Goal: Transaction & Acquisition: Purchase product/service

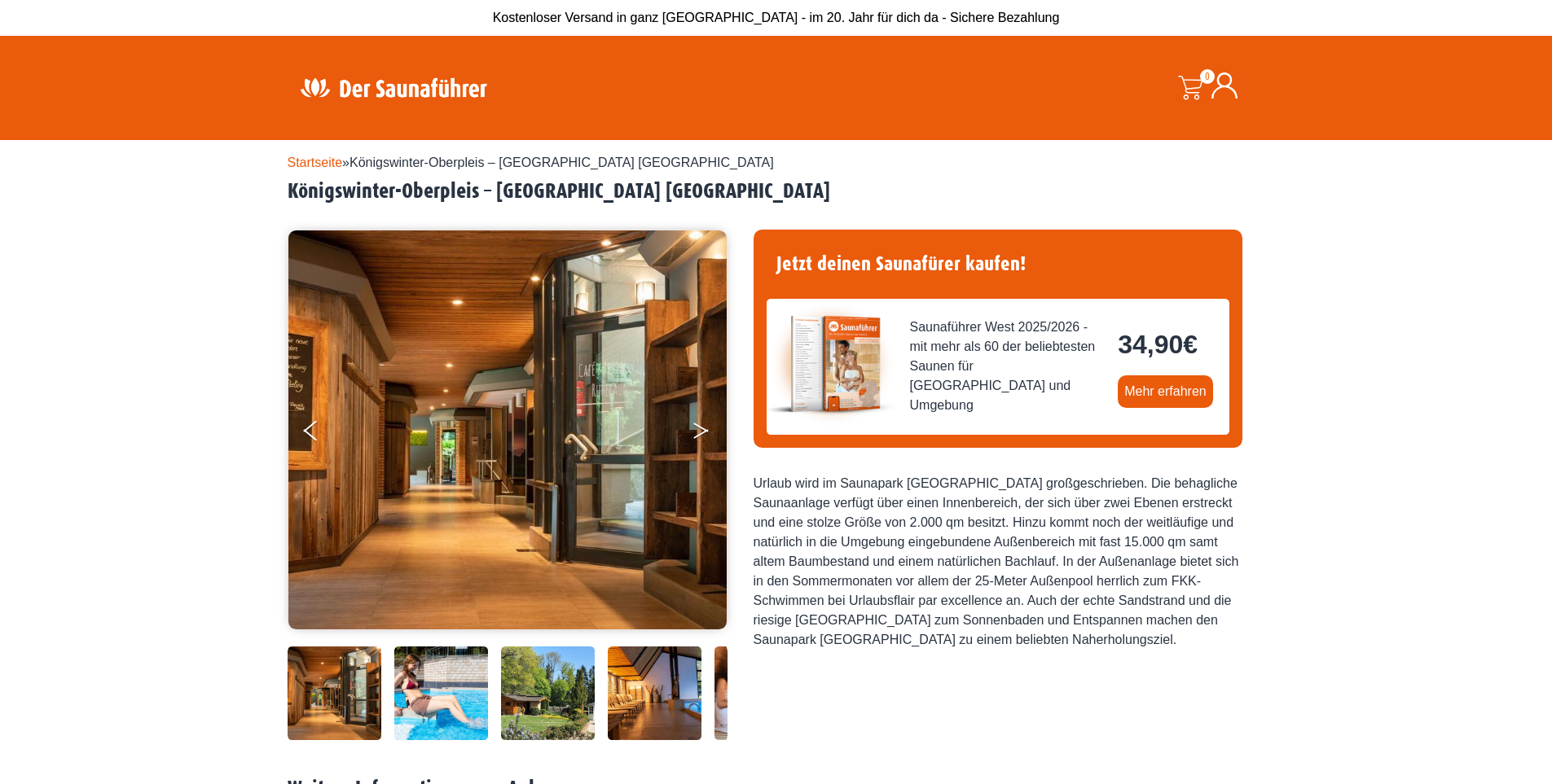
click at [692, 454] on button "Next" at bounding box center [712, 433] width 40 height 40
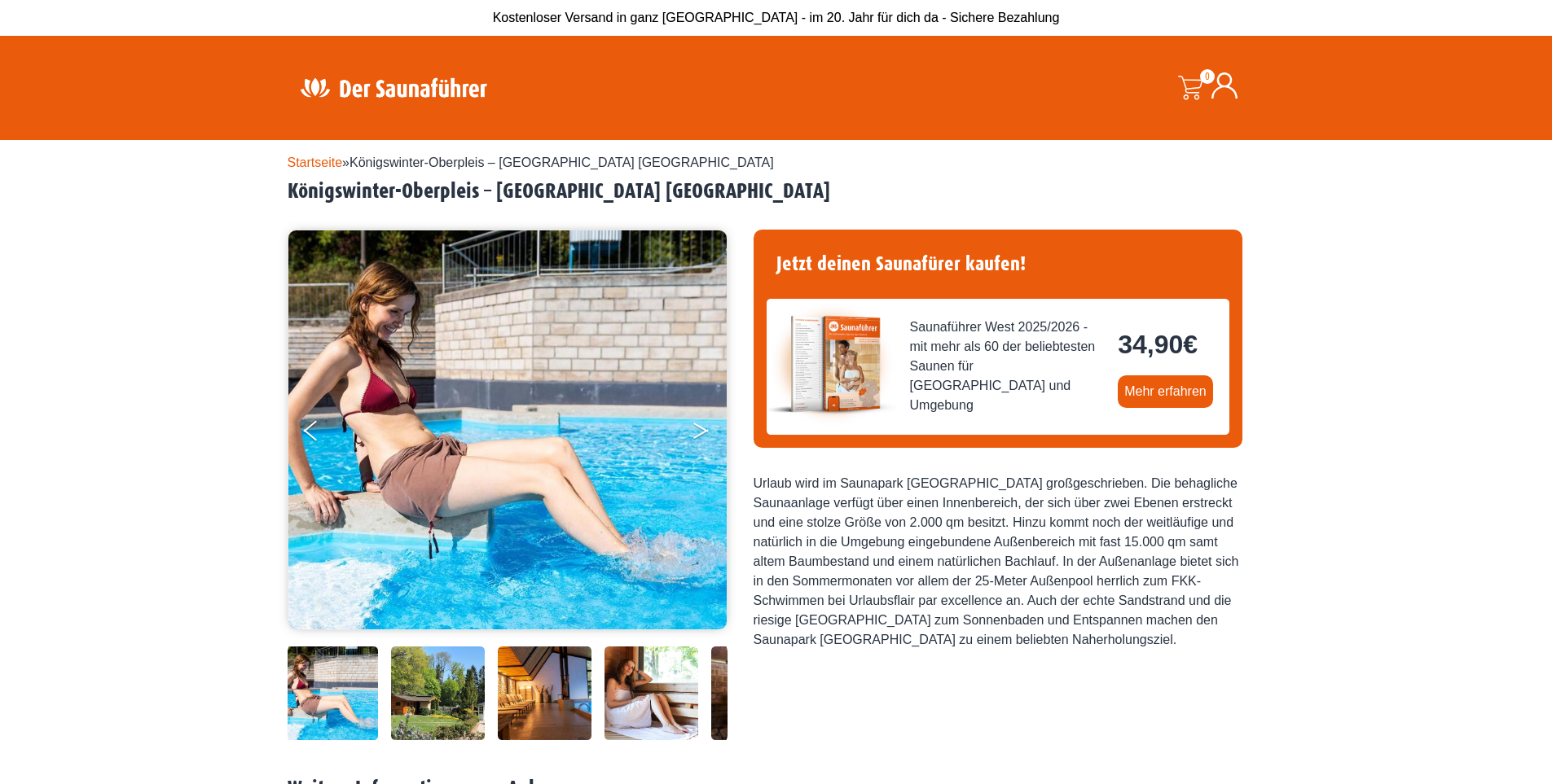
click at [702, 451] on button "Next" at bounding box center [712, 433] width 40 height 40
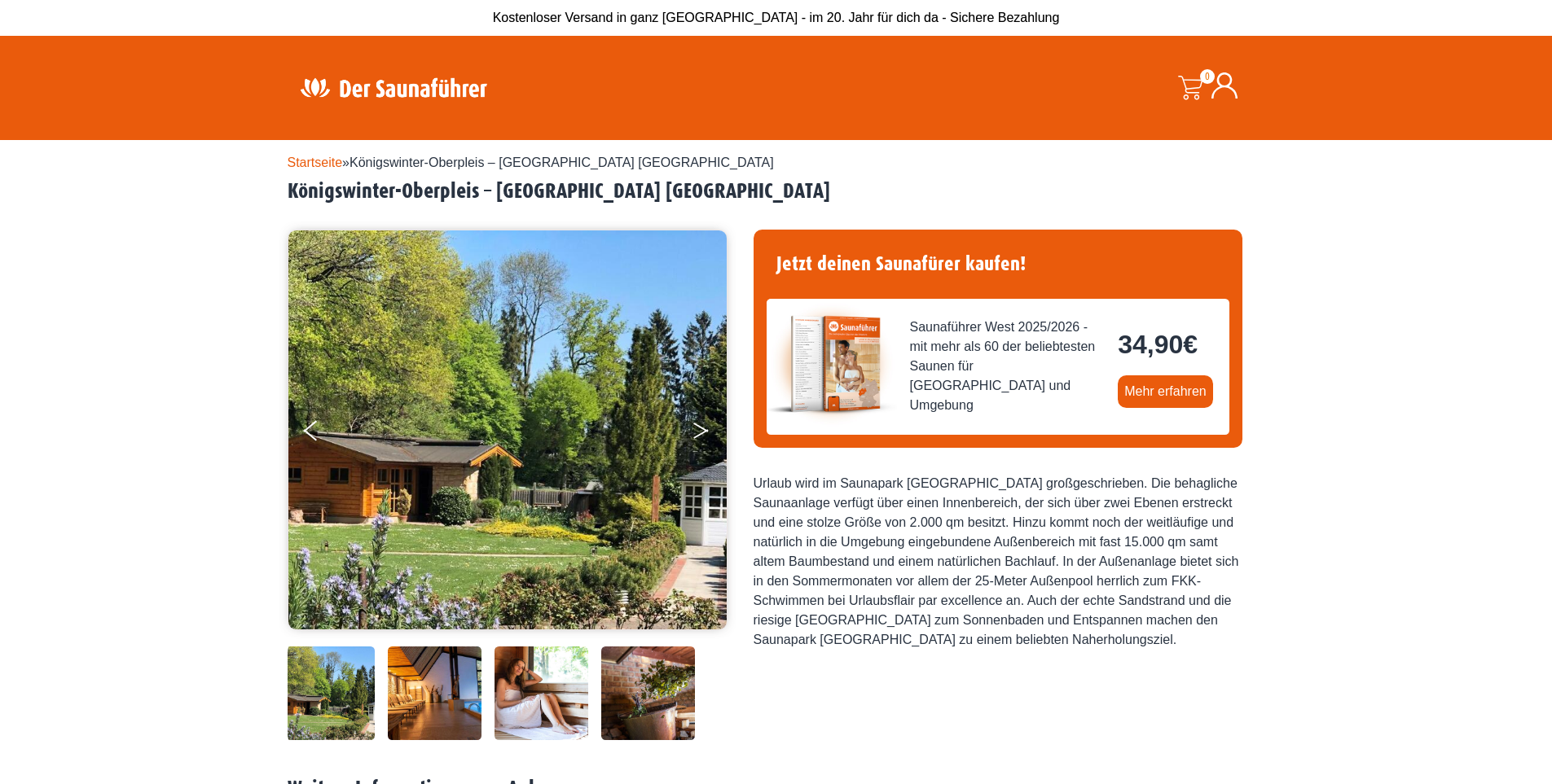
click at [702, 451] on button "Next" at bounding box center [712, 433] width 40 height 40
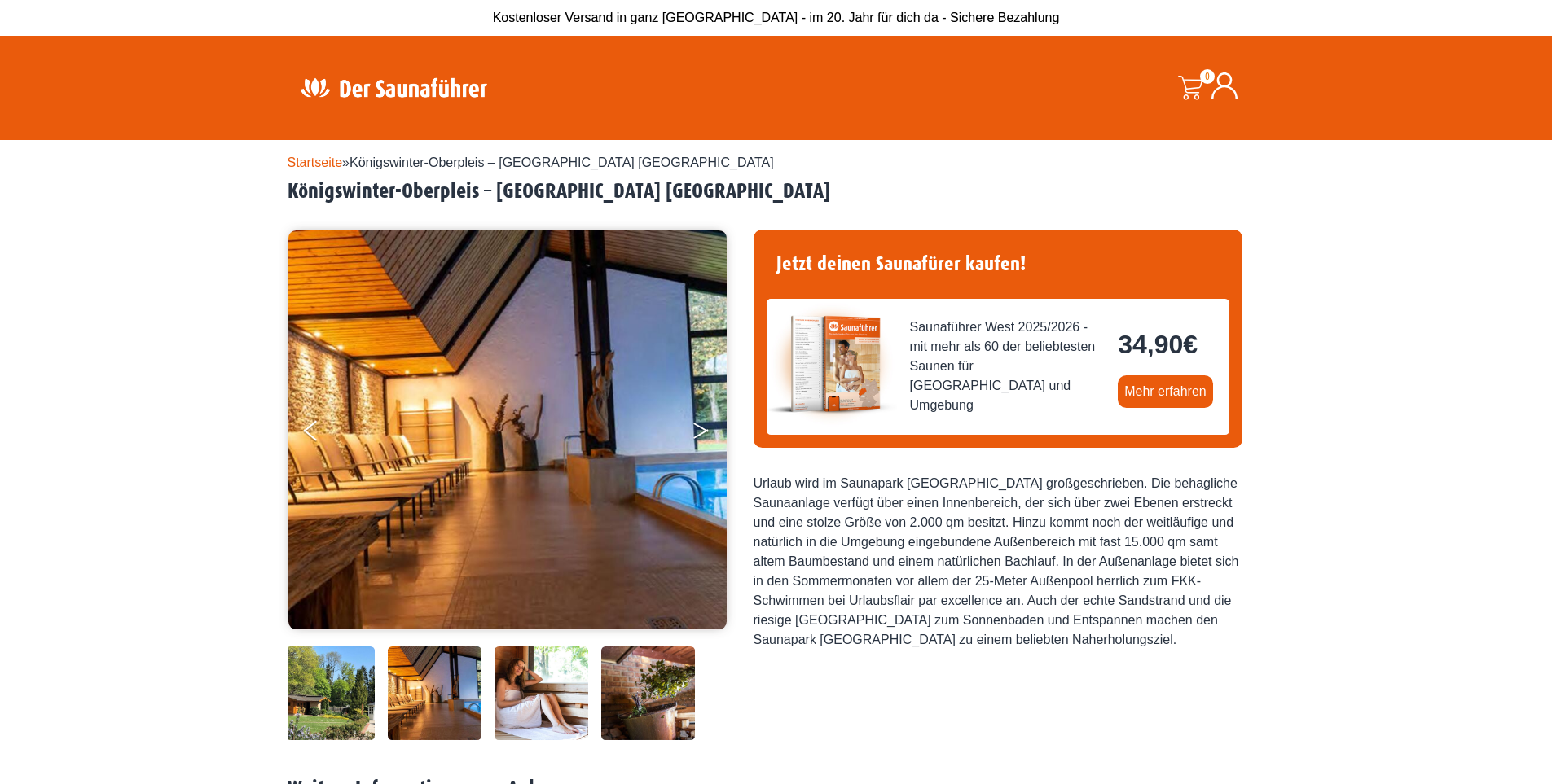
click at [702, 451] on button "Next" at bounding box center [712, 433] width 40 height 40
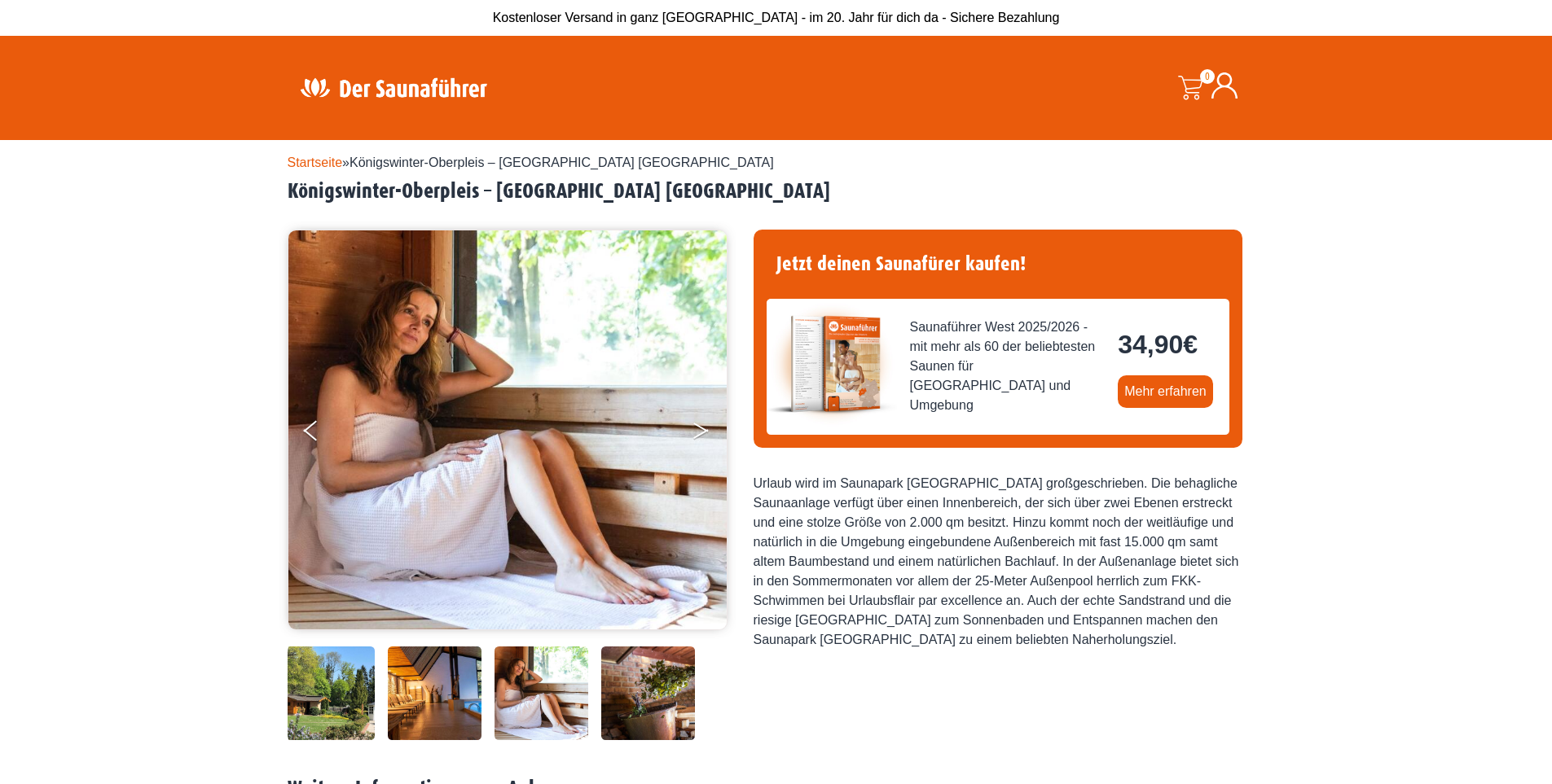
click at [702, 451] on button "Next" at bounding box center [712, 433] width 40 height 40
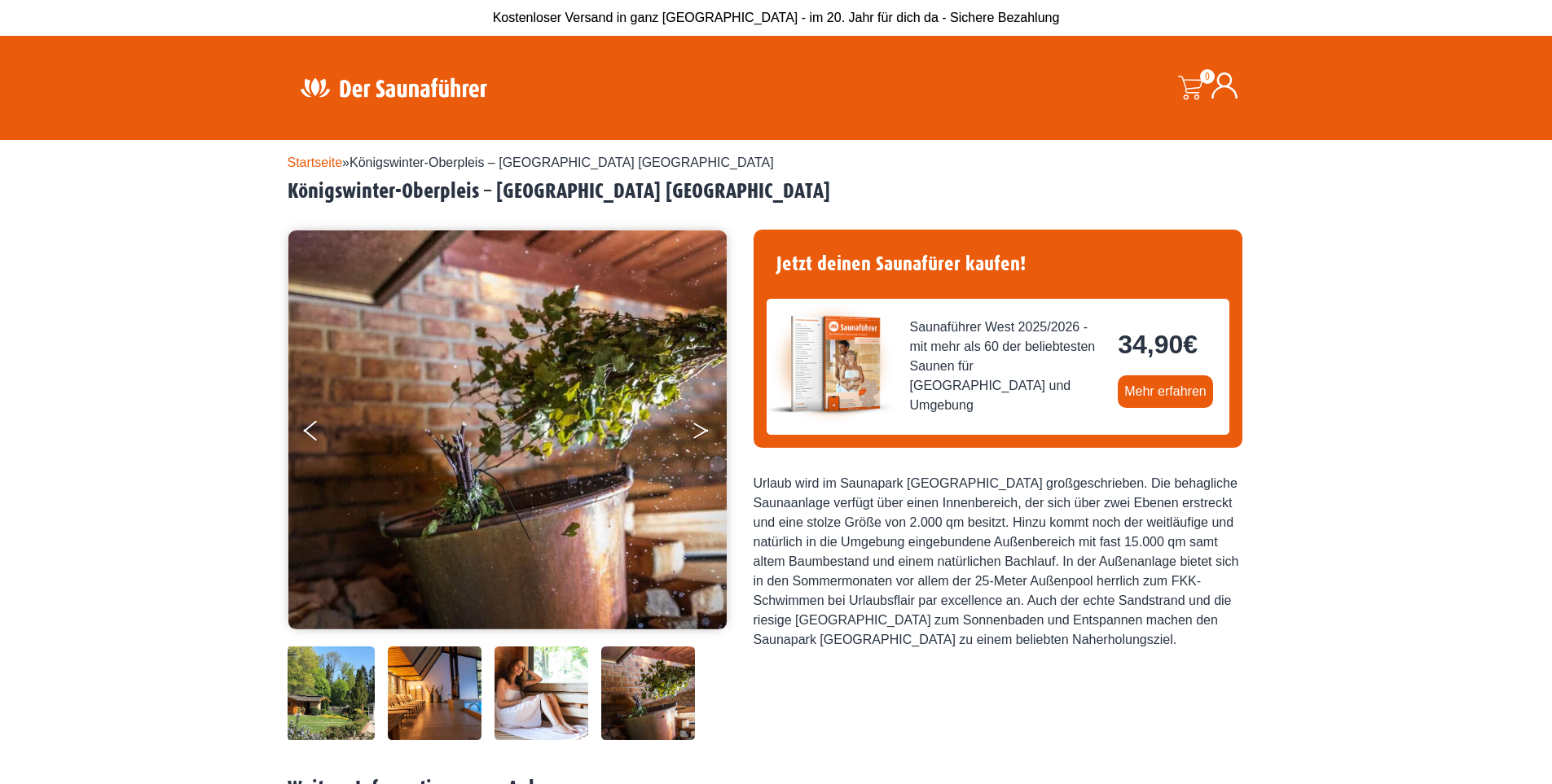
click at [702, 451] on button "Next" at bounding box center [712, 433] width 40 height 40
click at [701, 433] on icon "Next" at bounding box center [700, 428] width 15 height 10
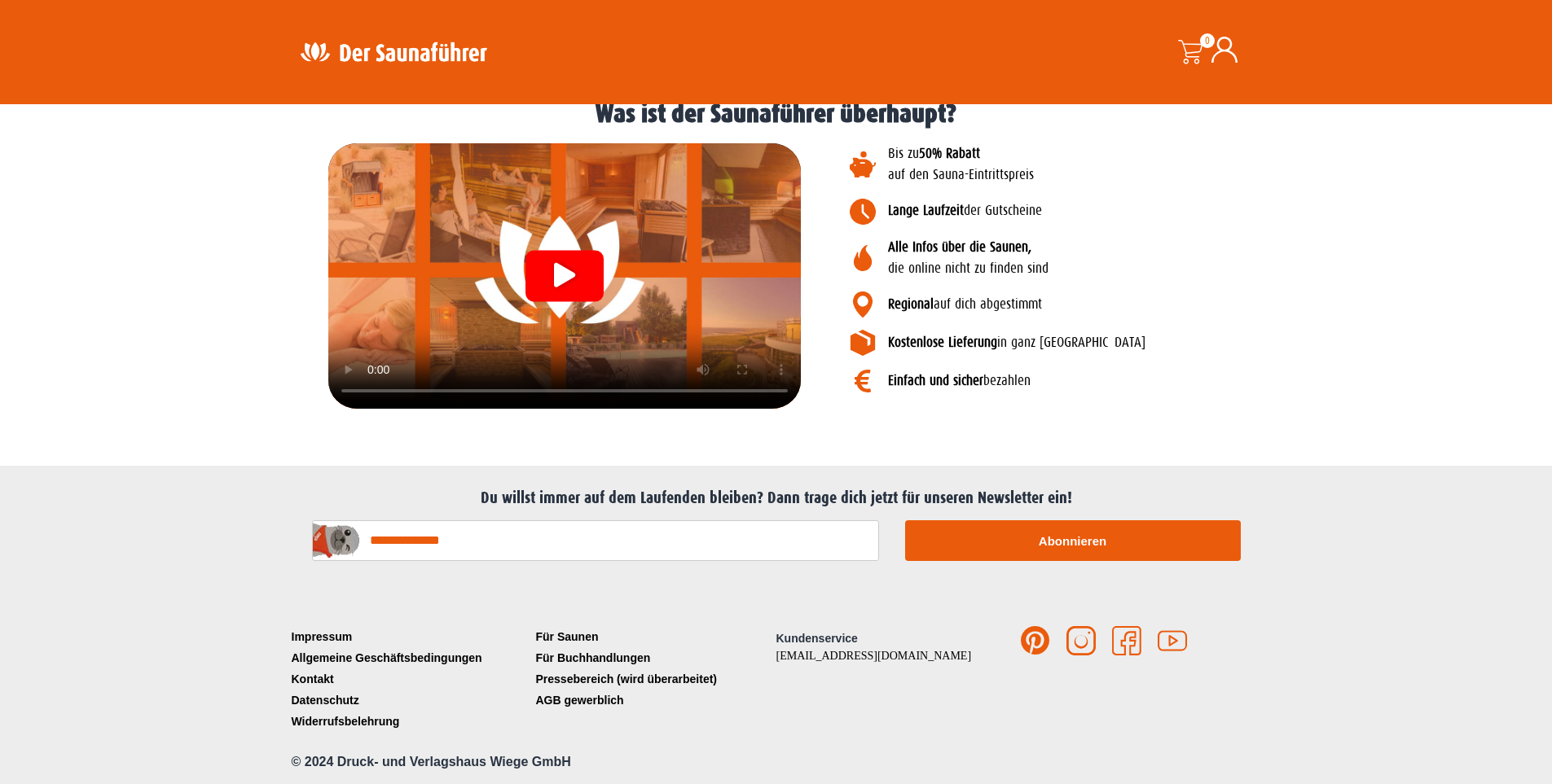
scroll to position [2072, 0]
click at [566, 286] on icon "Video abspielen" at bounding box center [565, 274] width 22 height 25
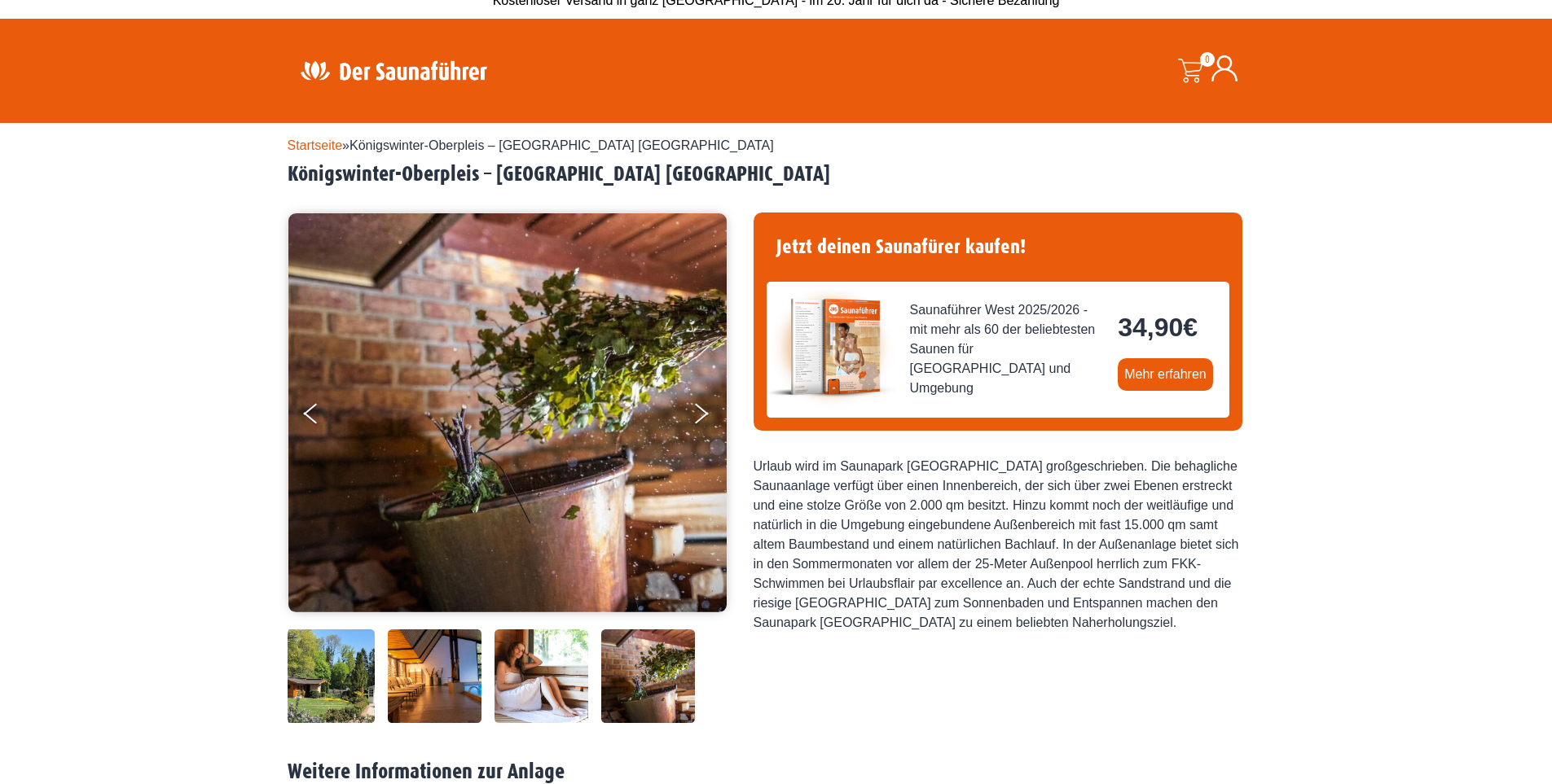
scroll to position [0, 0]
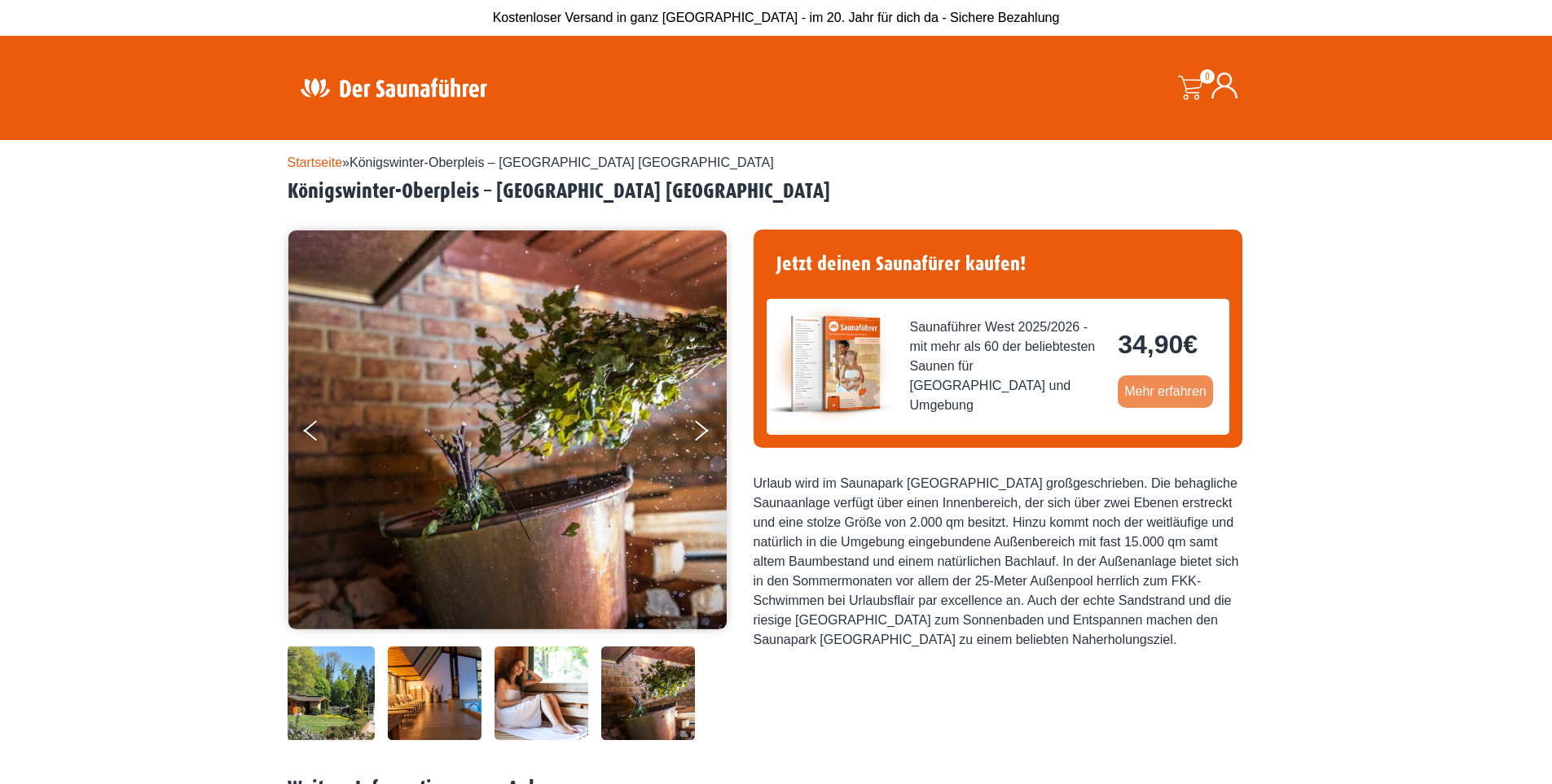
click at [1118, 408] on link "Mehr erfahren" at bounding box center [1165, 392] width 95 height 32
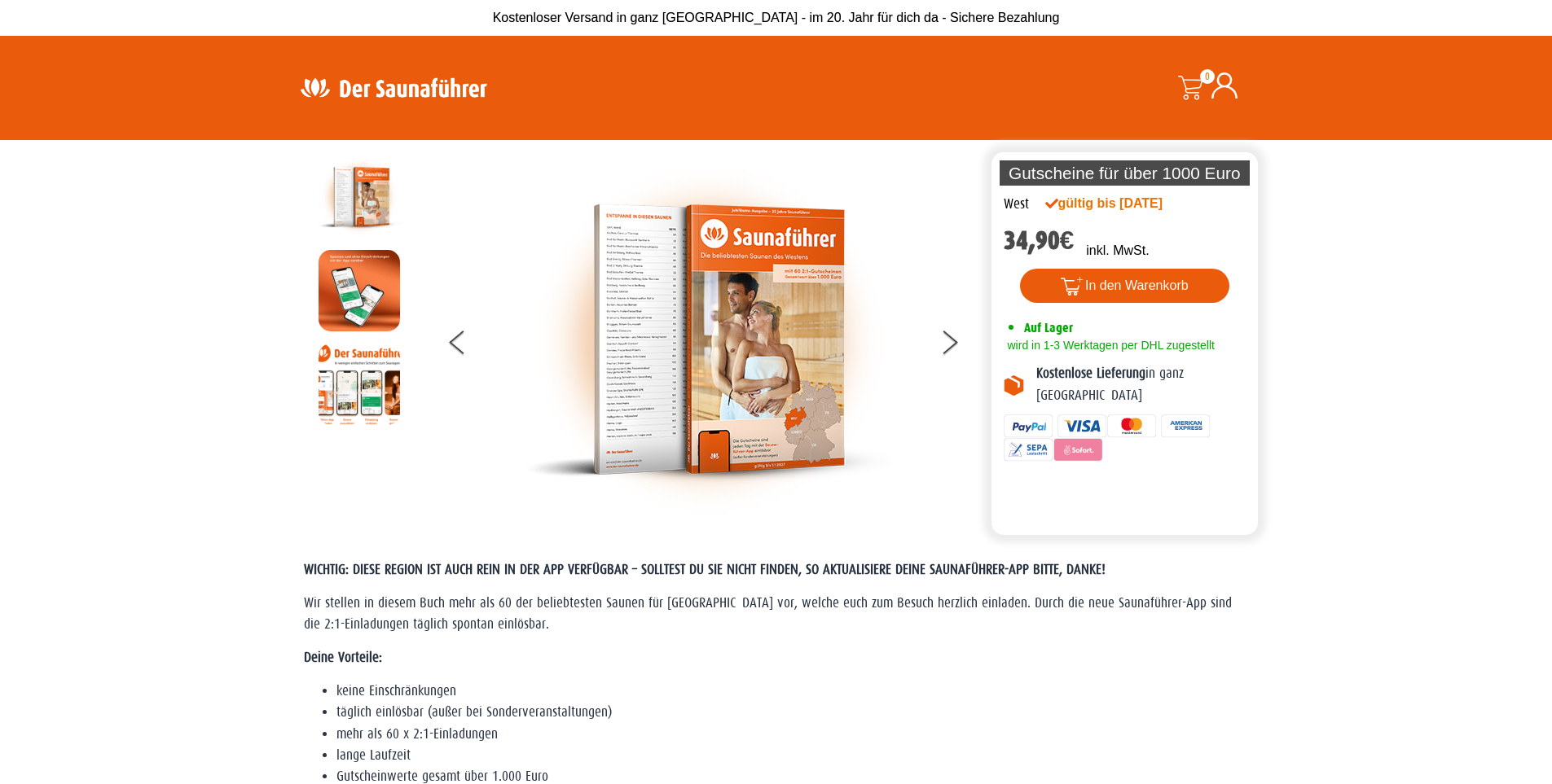
click at [765, 357] on img at bounding box center [709, 339] width 366 height 366
click at [953, 347] on button at bounding box center [959, 344] width 40 height 40
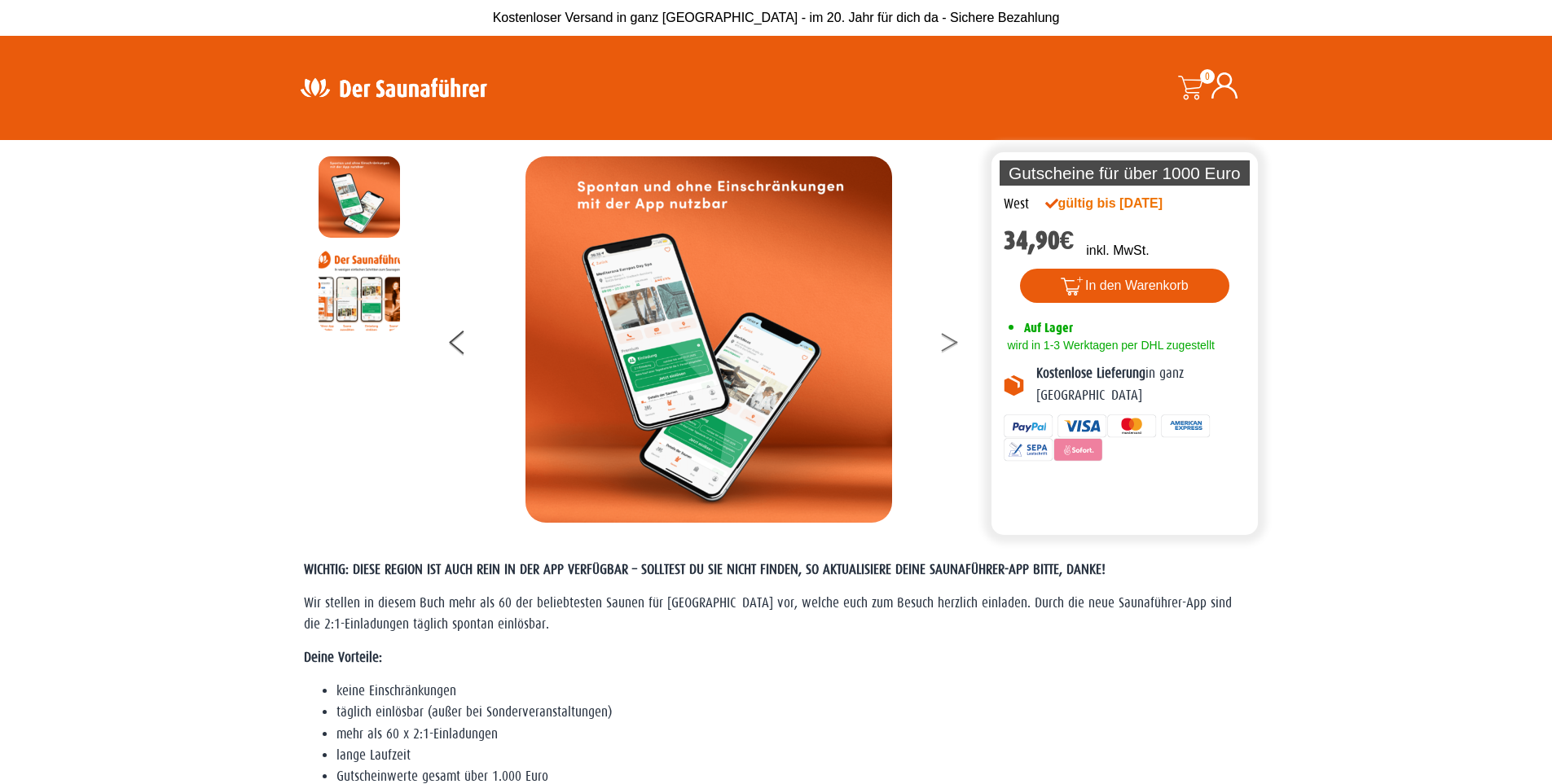
click at [953, 347] on button at bounding box center [959, 344] width 40 height 40
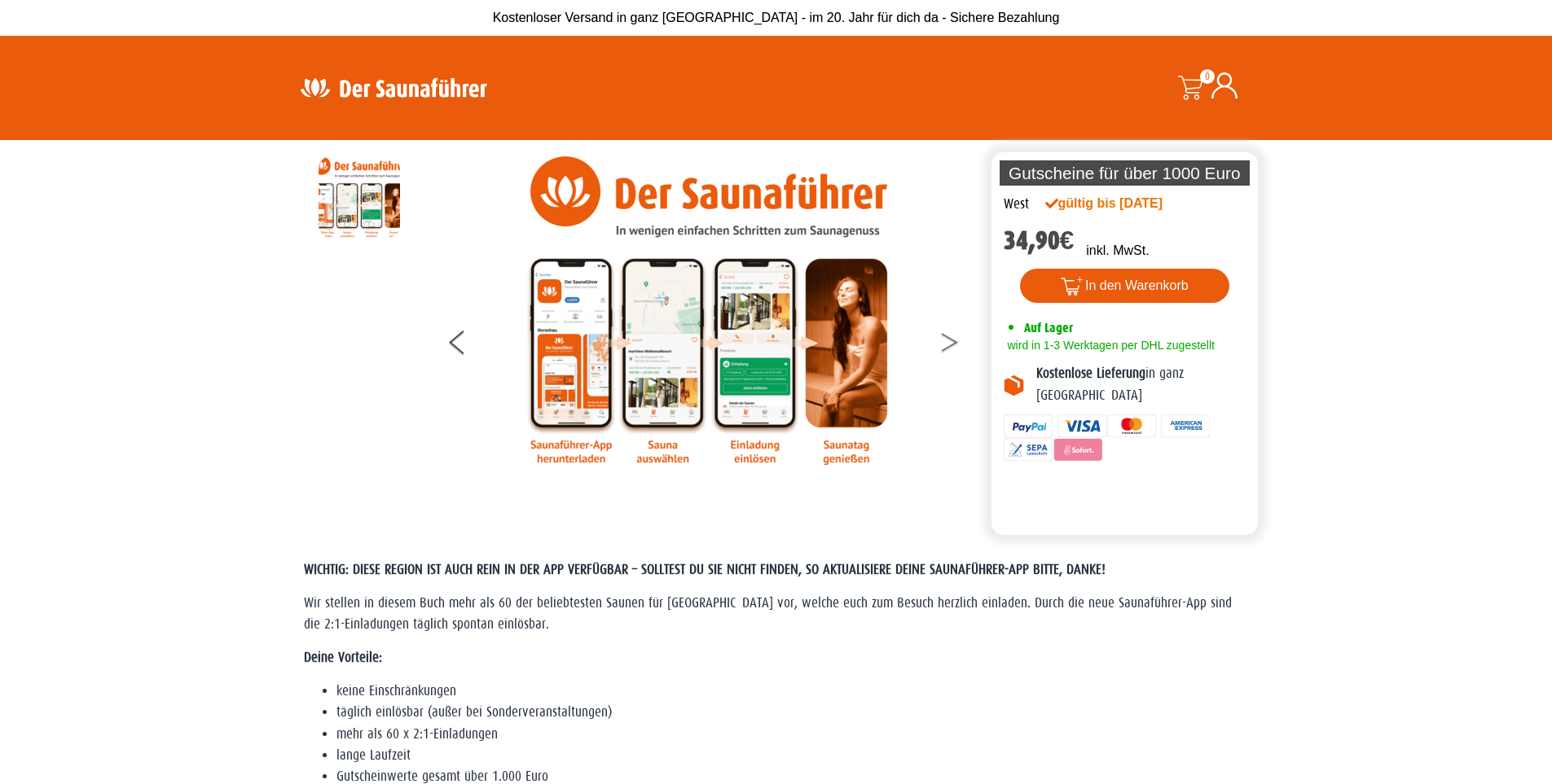
click at [953, 347] on button at bounding box center [959, 344] width 40 height 40
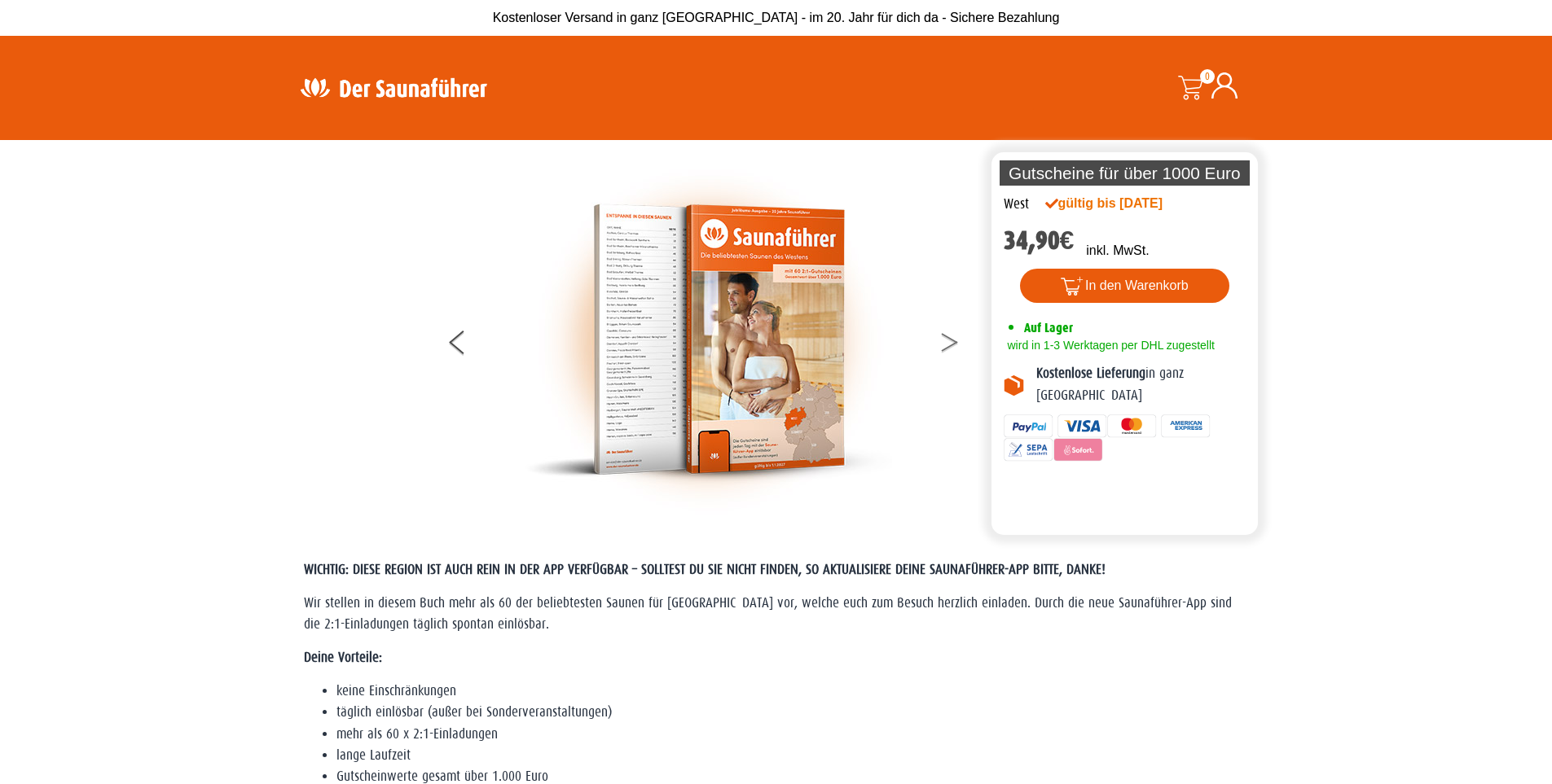
click at [953, 347] on button at bounding box center [959, 344] width 40 height 40
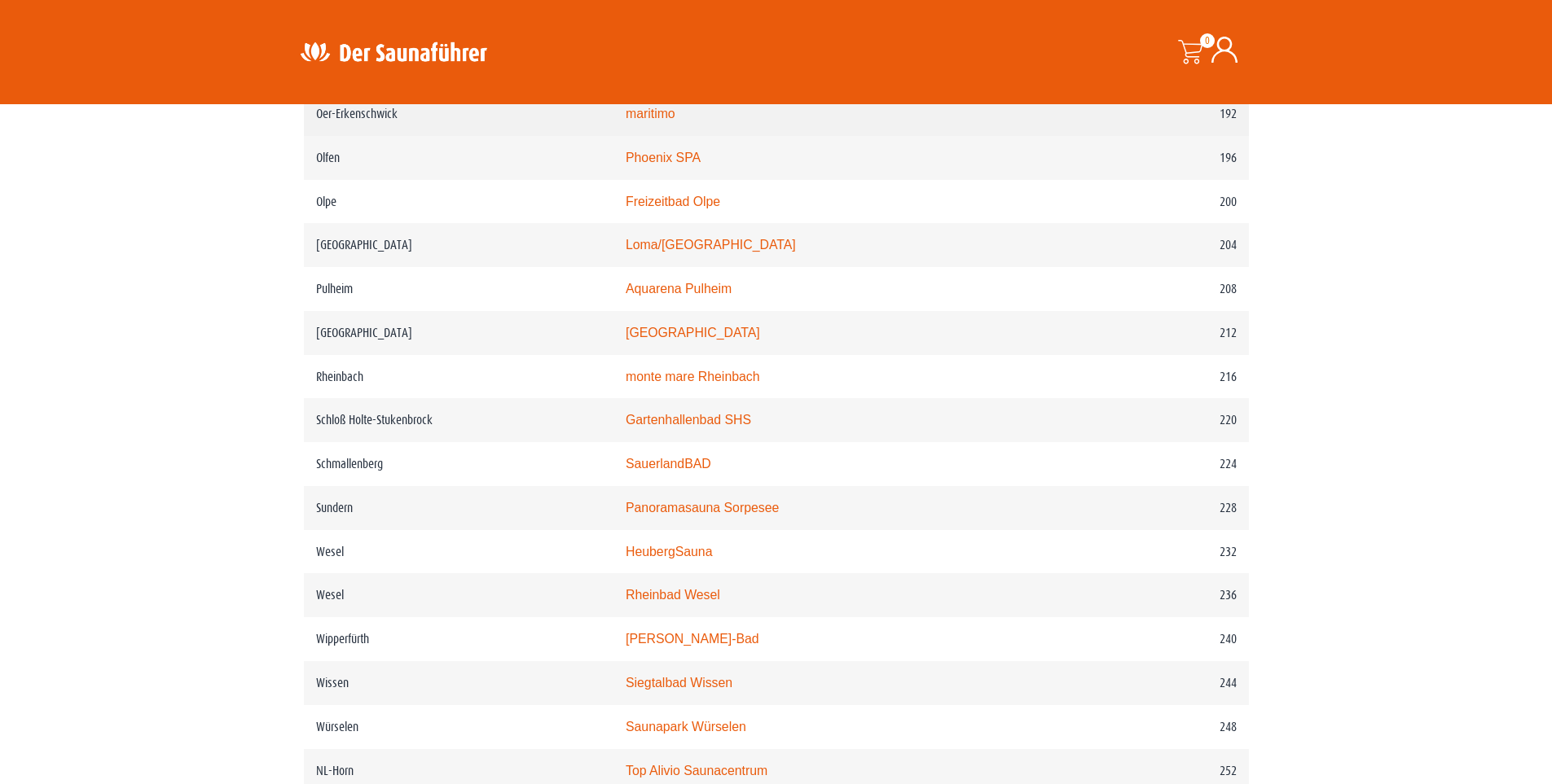
scroll to position [2716, 0]
